Goal: Find specific page/section: Find specific page/section

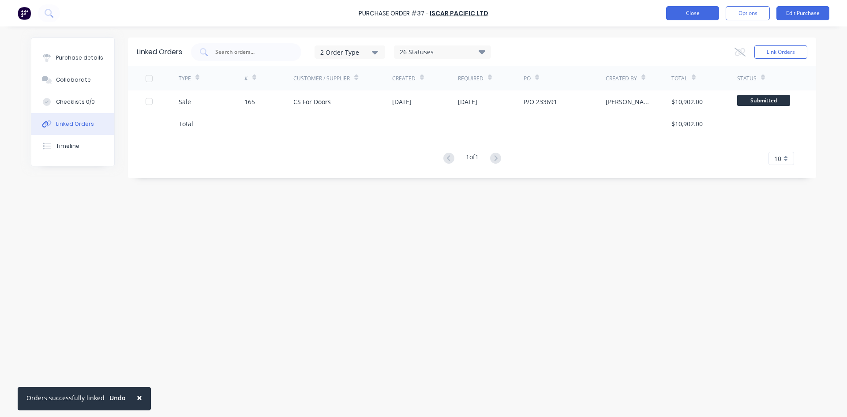
click at [704, 9] on button "Close" at bounding box center [692, 13] width 53 height 14
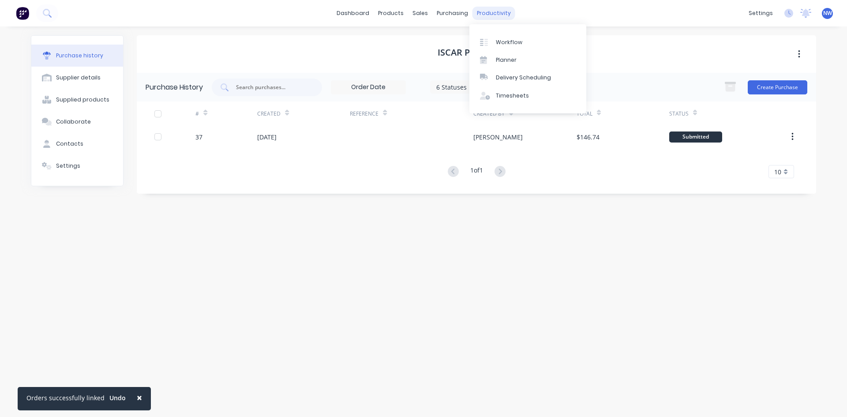
click at [487, 8] on div "productivity" at bounding box center [493, 13] width 43 height 13
click at [508, 40] on div "Workflow" at bounding box center [509, 42] width 26 height 8
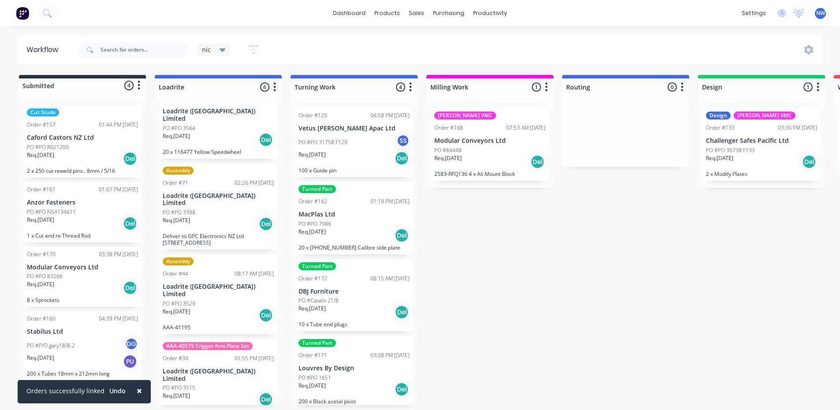
scroll to position [44, 0]
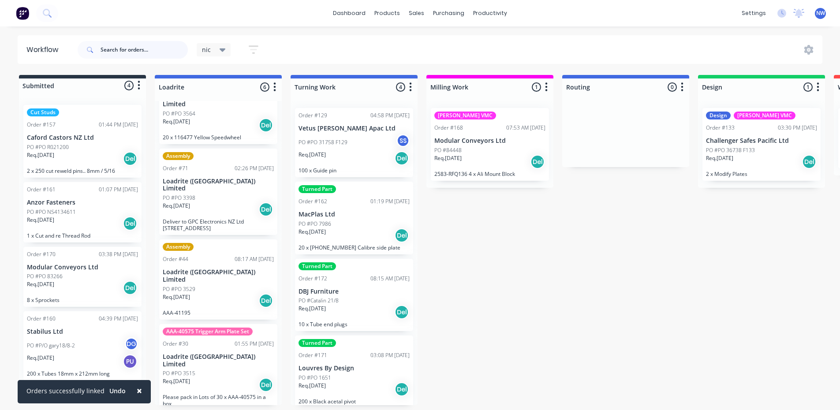
click at [124, 51] on input "text" at bounding box center [144, 50] width 87 height 18
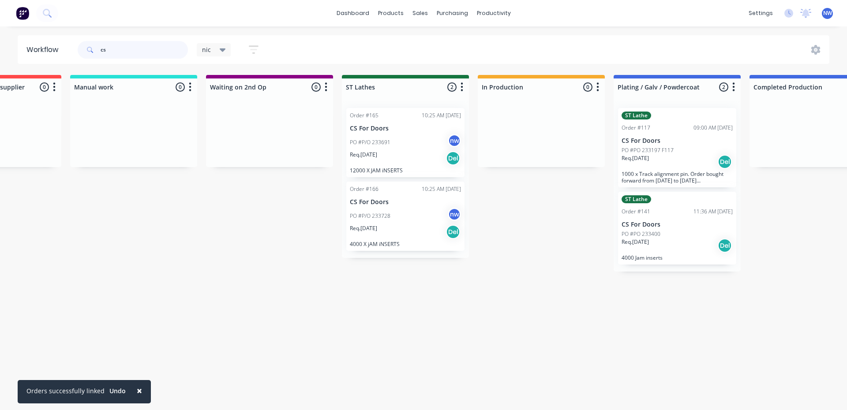
scroll to position [0, 948]
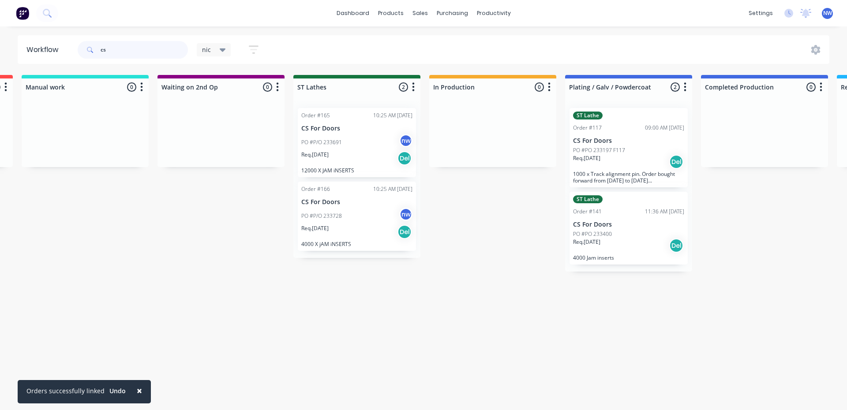
type input "cs"
click at [365, 143] on div "PO #P/O 233691 nw" at bounding box center [356, 142] width 111 height 17
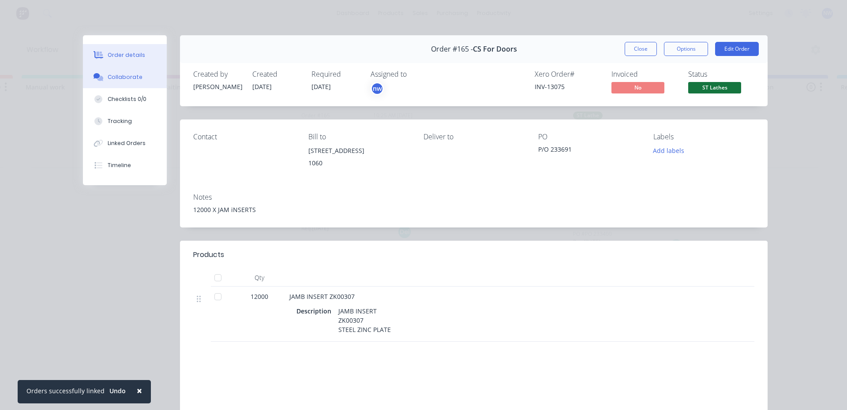
click at [108, 77] on div "Collaborate" at bounding box center [125, 77] width 35 height 8
